Goal: Information Seeking & Learning: Learn about a topic

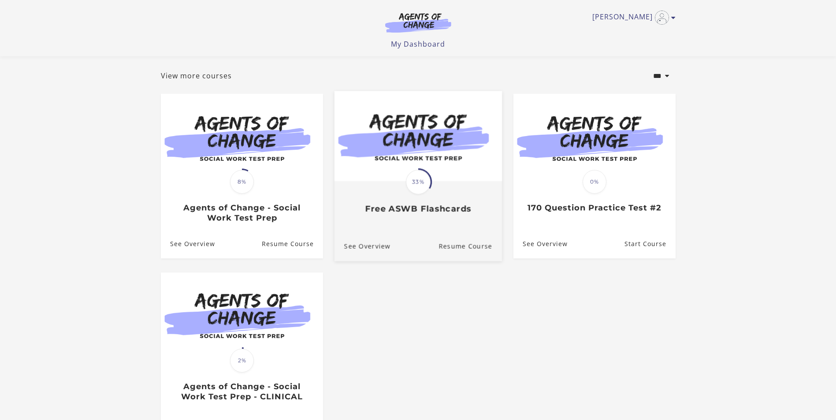
scroll to position [88, 0]
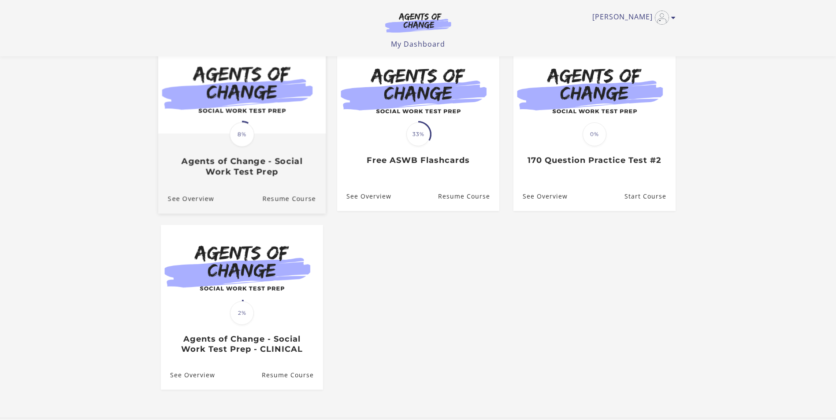
click at [219, 163] on h3 "Agents of Change - Social Work Test Prep" at bounding box center [241, 166] width 148 height 20
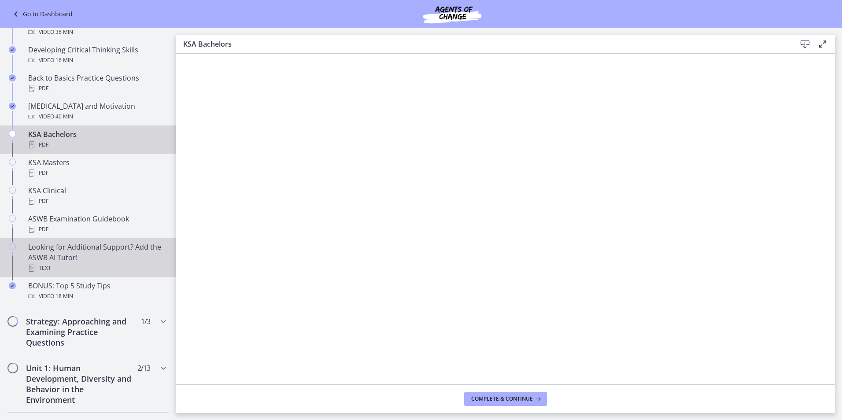
scroll to position [308, 0]
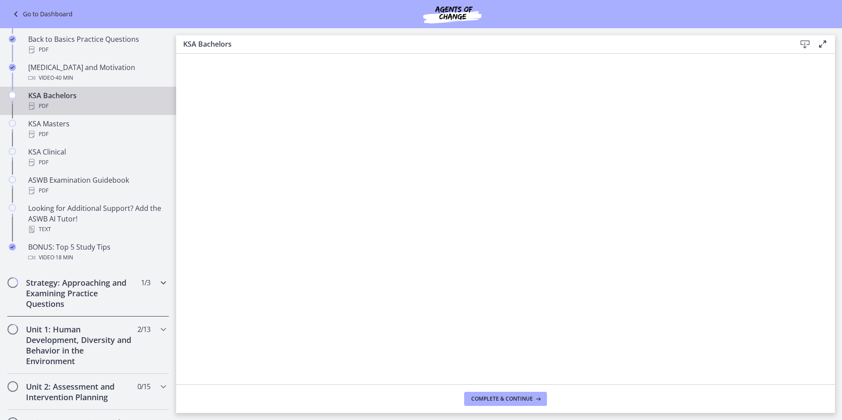
drag, startPoint x: 16, startPoint y: 284, endPoint x: 20, endPoint y: 286, distance: 4.5
click at [16, 285] on span "Chapters" at bounding box center [12, 282] width 9 height 9
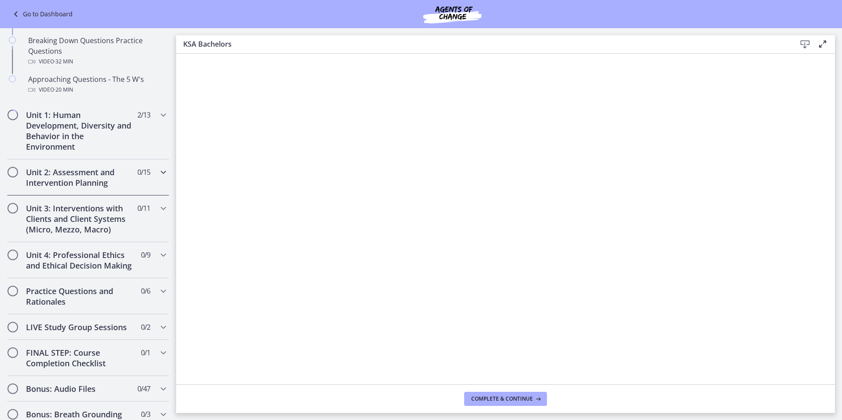
scroll to position [88, 0]
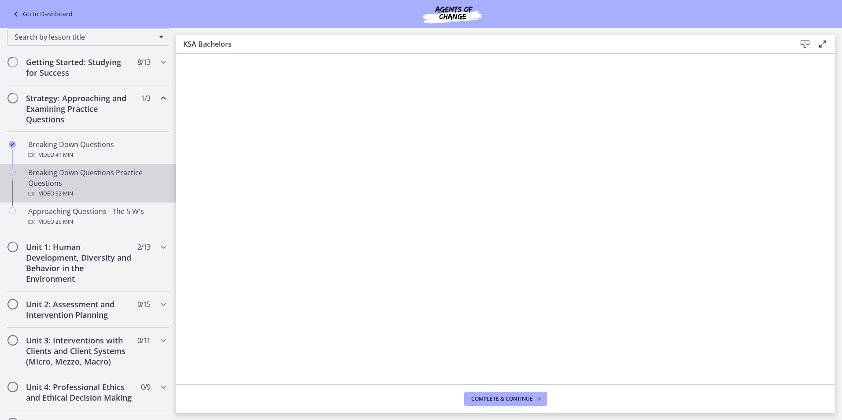
click at [14, 174] on icon "Chapters" at bounding box center [12, 172] width 7 height 7
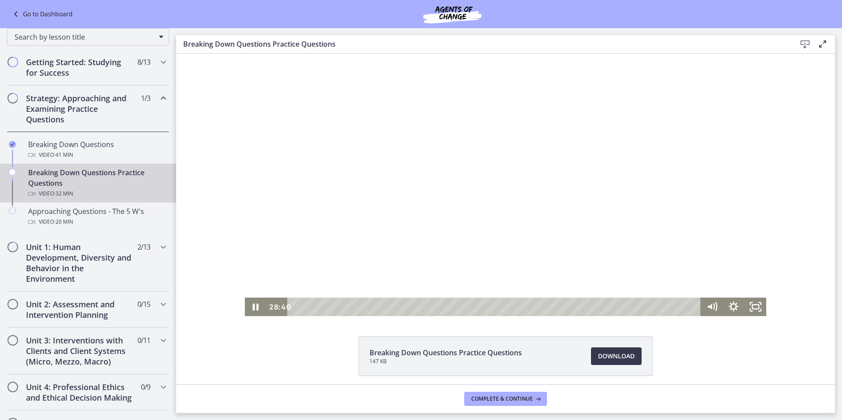
drag, startPoint x: 740, startPoint y: 249, endPoint x: 739, endPoint y: 230, distance: 18.5
click at [739, 230] on div at bounding box center [506, 185] width 522 height 263
click at [257, 306] on icon "Play Video" at bounding box center [257, 307] width 22 height 19
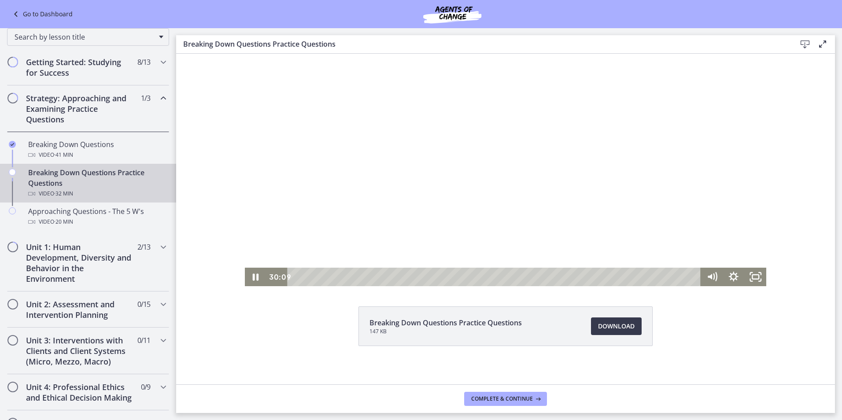
scroll to position [34, 0]
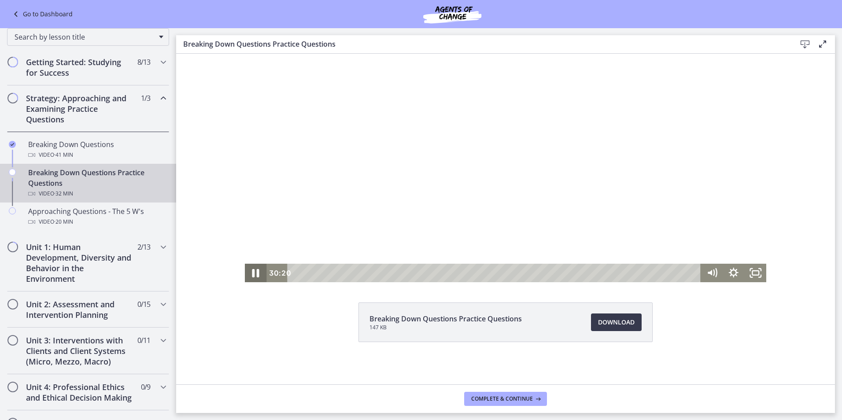
click at [255, 273] on icon "Pause" at bounding box center [255, 273] width 7 height 8
click at [256, 274] on icon "Play Video" at bounding box center [257, 273] width 22 height 19
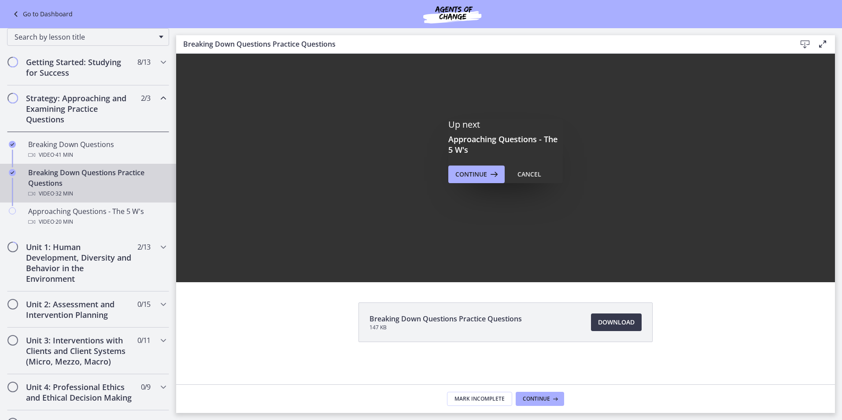
scroll to position [0, 0]
click at [470, 176] on span "Continue" at bounding box center [472, 174] width 32 height 11
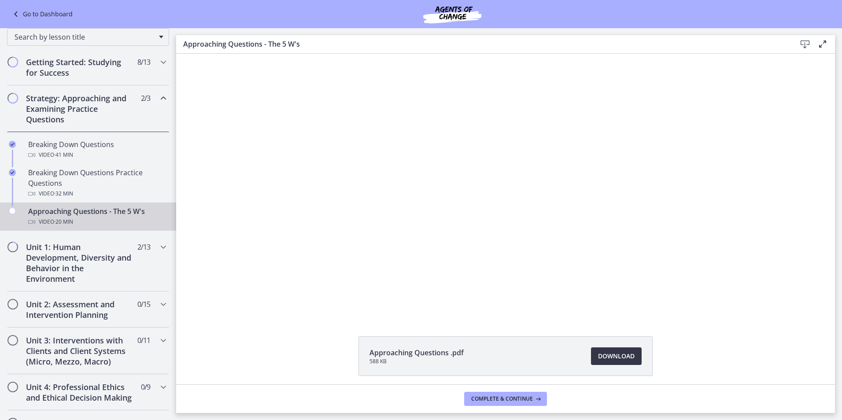
click at [615, 358] on span "Download Opens in a new window" at bounding box center [616, 356] width 37 height 11
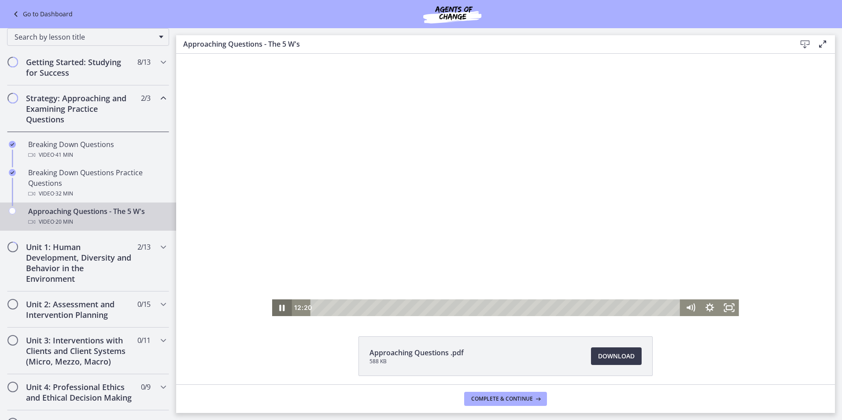
click at [282, 309] on icon "Pause" at bounding box center [281, 308] width 19 height 17
click at [281, 306] on icon "Play Video" at bounding box center [282, 308] width 23 height 20
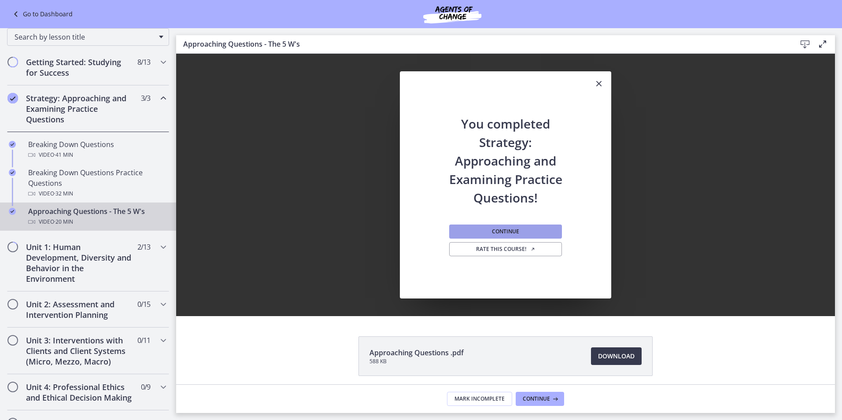
click at [469, 229] on button "Continue" at bounding box center [505, 232] width 113 height 14
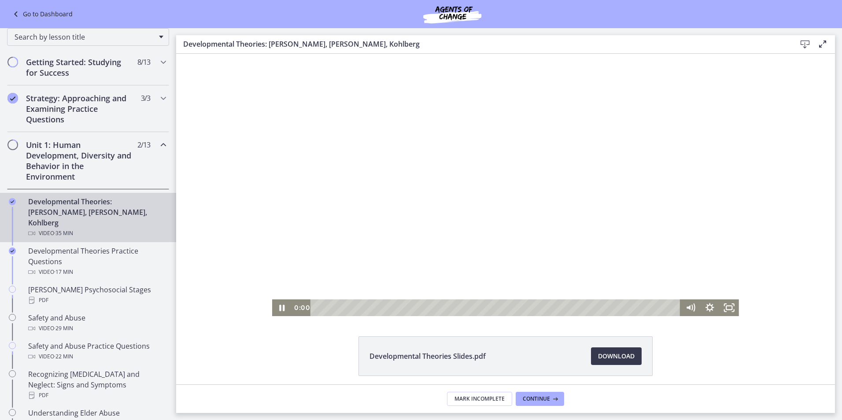
click at [292, 309] on div "0:00" at bounding box center [486, 308] width 389 height 17
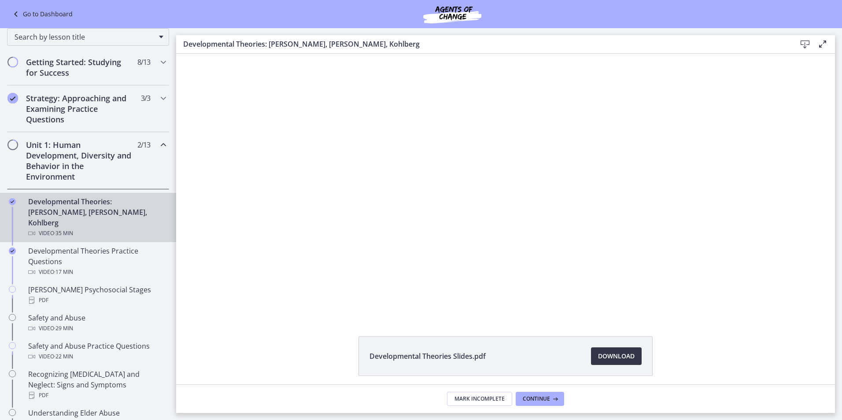
click at [610, 356] on span "Download Opens in a new window" at bounding box center [616, 356] width 37 height 11
